Goal: Information Seeking & Learning: Check status

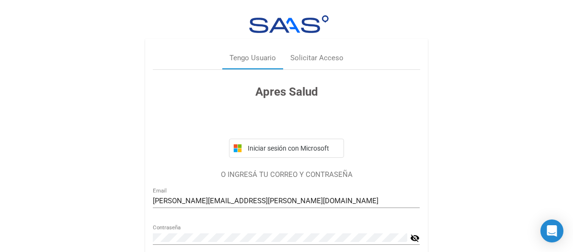
scroll to position [53, 0]
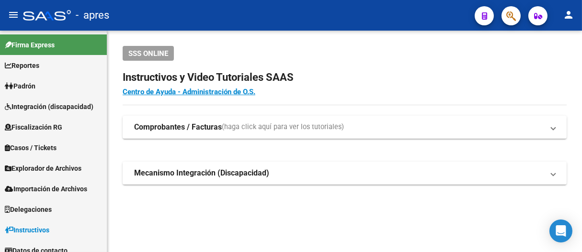
click at [524, 11] on mat-toolbar "menu - apres person" at bounding box center [291, 15] width 582 height 31
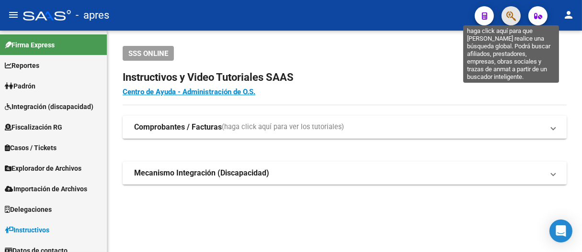
click at [512, 16] on icon "button" at bounding box center [511, 16] width 10 height 11
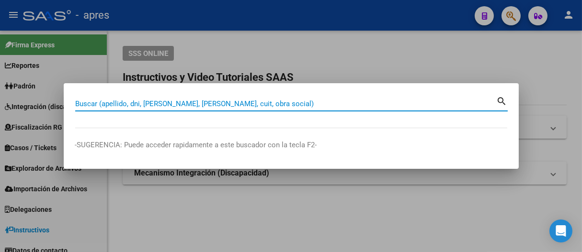
paste input "20394851389"
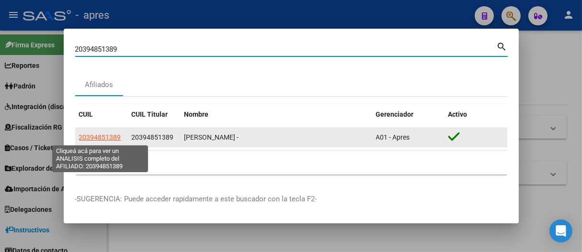
click at [101, 137] on span "20394851389" at bounding box center [100, 138] width 42 height 8
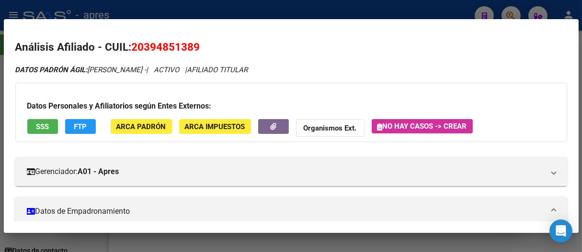
click at [48, 128] on span "SSS" at bounding box center [42, 127] width 13 height 9
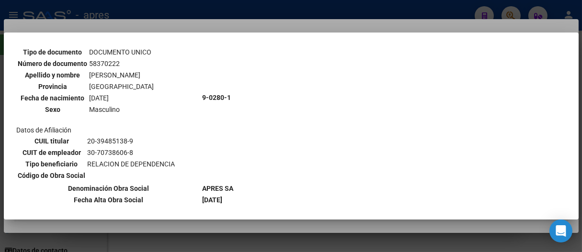
scroll to position [474, 0]
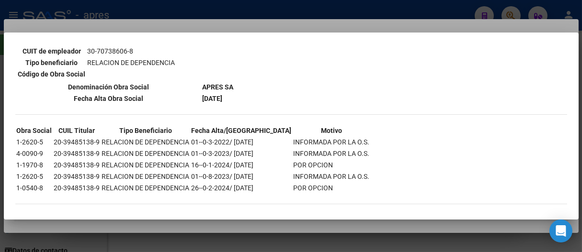
click at [232, 12] on div at bounding box center [291, 126] width 582 height 252
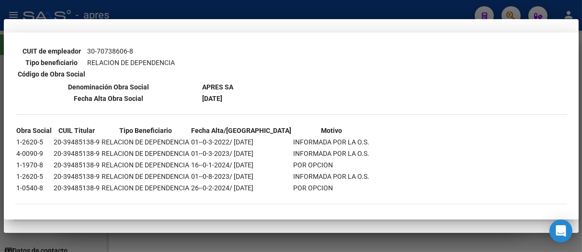
click at [232, 12] on div at bounding box center [291, 126] width 582 height 252
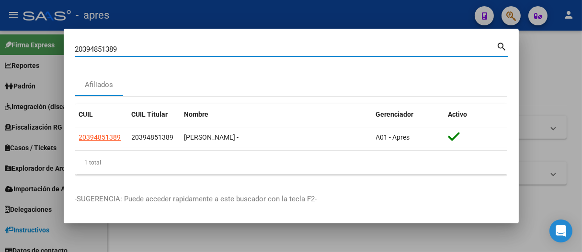
drag, startPoint x: 183, startPoint y: 46, endPoint x: 0, endPoint y: 48, distance: 182.9
click at [0, 48] on div "20394851389 Buscar (apellido, dni, cuil, nro traspaso, cuit, obra social) searc…" at bounding box center [291, 126] width 582 height 252
paste input "742103234"
type input "27421032349"
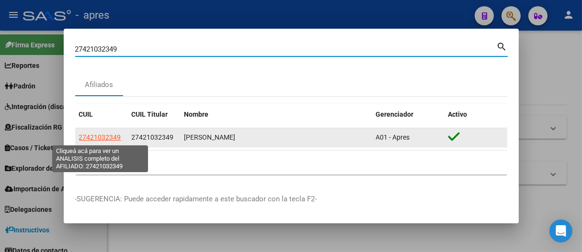
click at [100, 137] on span "27421032349" at bounding box center [100, 138] width 42 height 8
type textarea "27421032349"
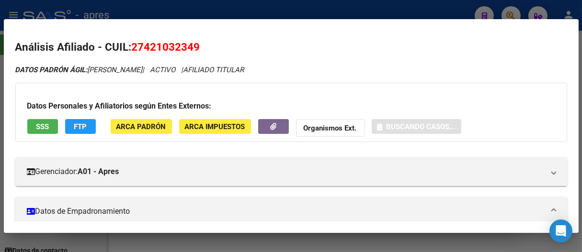
click at [48, 123] on span "SSS" at bounding box center [42, 127] width 13 height 9
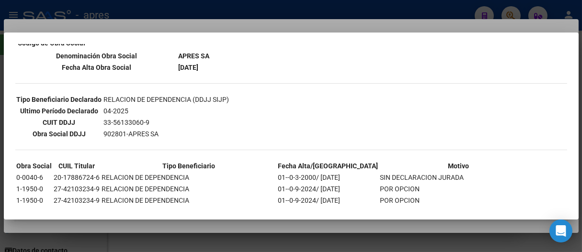
scroll to position [266, 0]
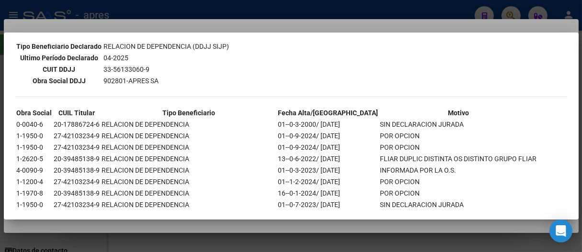
click at [293, 131] on td "01--0-9-2024/ [DATE]" at bounding box center [328, 136] width 101 height 11
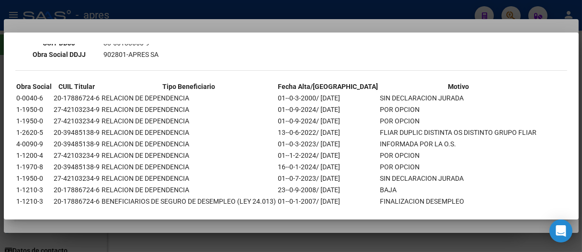
scroll to position [318, 0]
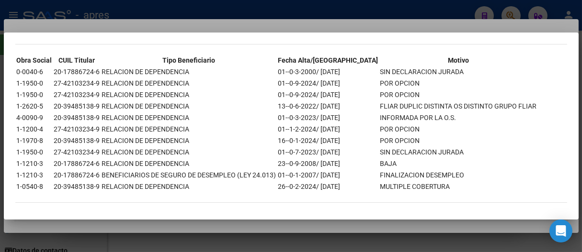
click at [314, 6] on div at bounding box center [291, 126] width 582 height 252
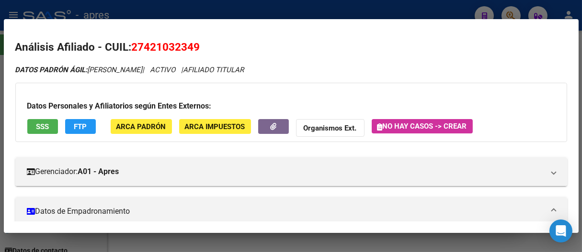
click at [314, 6] on div at bounding box center [291, 126] width 582 height 252
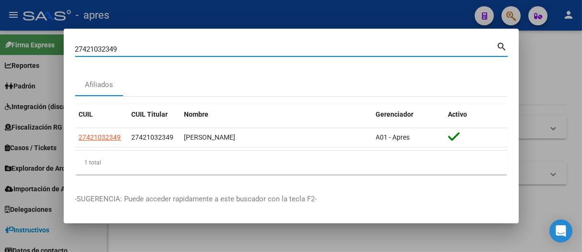
drag, startPoint x: 139, startPoint y: 51, endPoint x: 38, endPoint y: 49, distance: 101.0
click at [38, 49] on div "27421032349 Buscar (apellido, dni, cuil, nro traspaso, cuit, obra social) searc…" at bounding box center [291, 126] width 582 height 252
paste input "9675785"
type input "29675785"
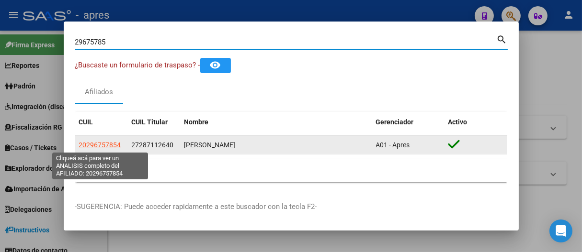
click at [114, 146] on span "20296757854" at bounding box center [100, 145] width 42 height 8
type textarea "20296757854"
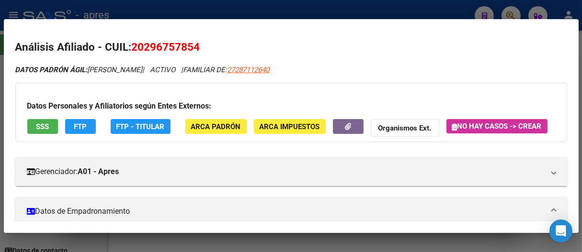
drag, startPoint x: 144, startPoint y: 44, endPoint x: 188, endPoint y: 44, distance: 44.5
click at [188, 44] on span "20296757854" at bounding box center [166, 47] width 68 height 12
copy span "29675785"
click at [51, 128] on button "SSS" at bounding box center [42, 126] width 31 height 15
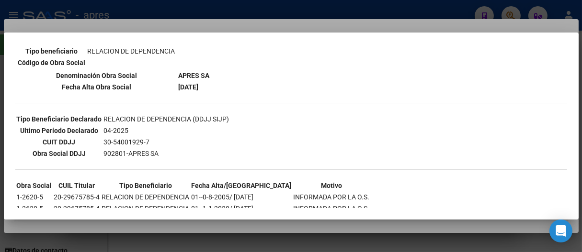
scroll to position [227, 0]
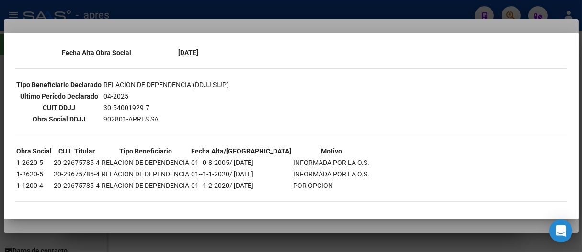
click at [461, 228] on div at bounding box center [291, 126] width 582 height 252
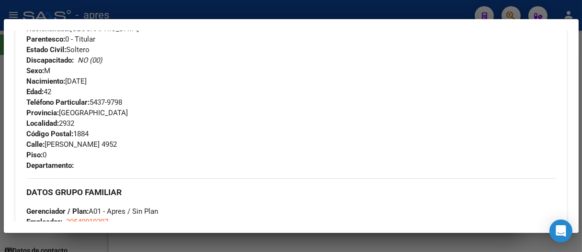
scroll to position [115, 0]
